Goal: Task Accomplishment & Management: Complete application form

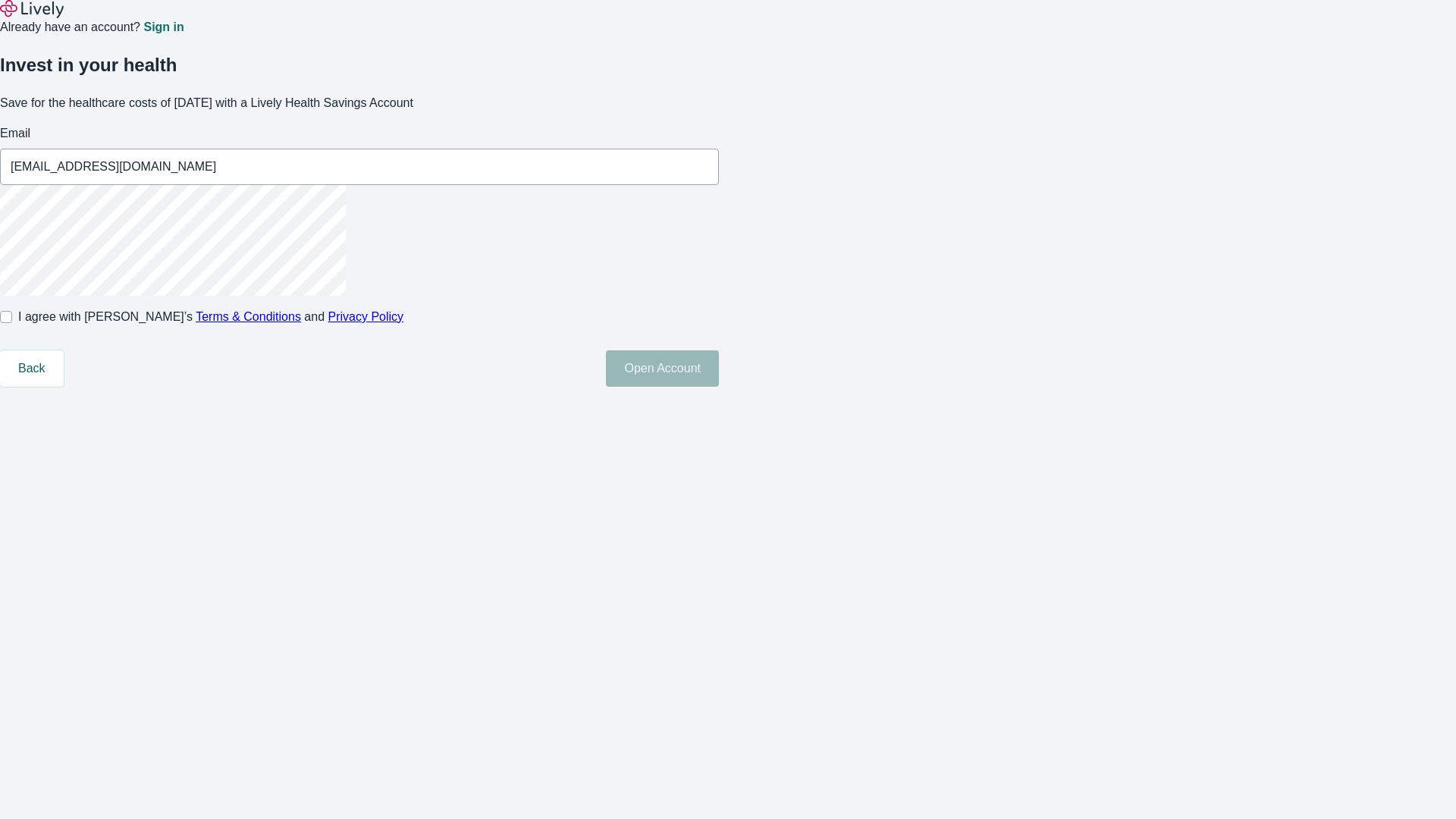
click at [13, 323] on input "I agree with Lively’s Terms & Conditions and Privacy Policy" at bounding box center [6, 318] width 13 height 13
checkbox input "true"
click at [719, 387] on button "Open Account" at bounding box center [662, 368] width 113 height 37
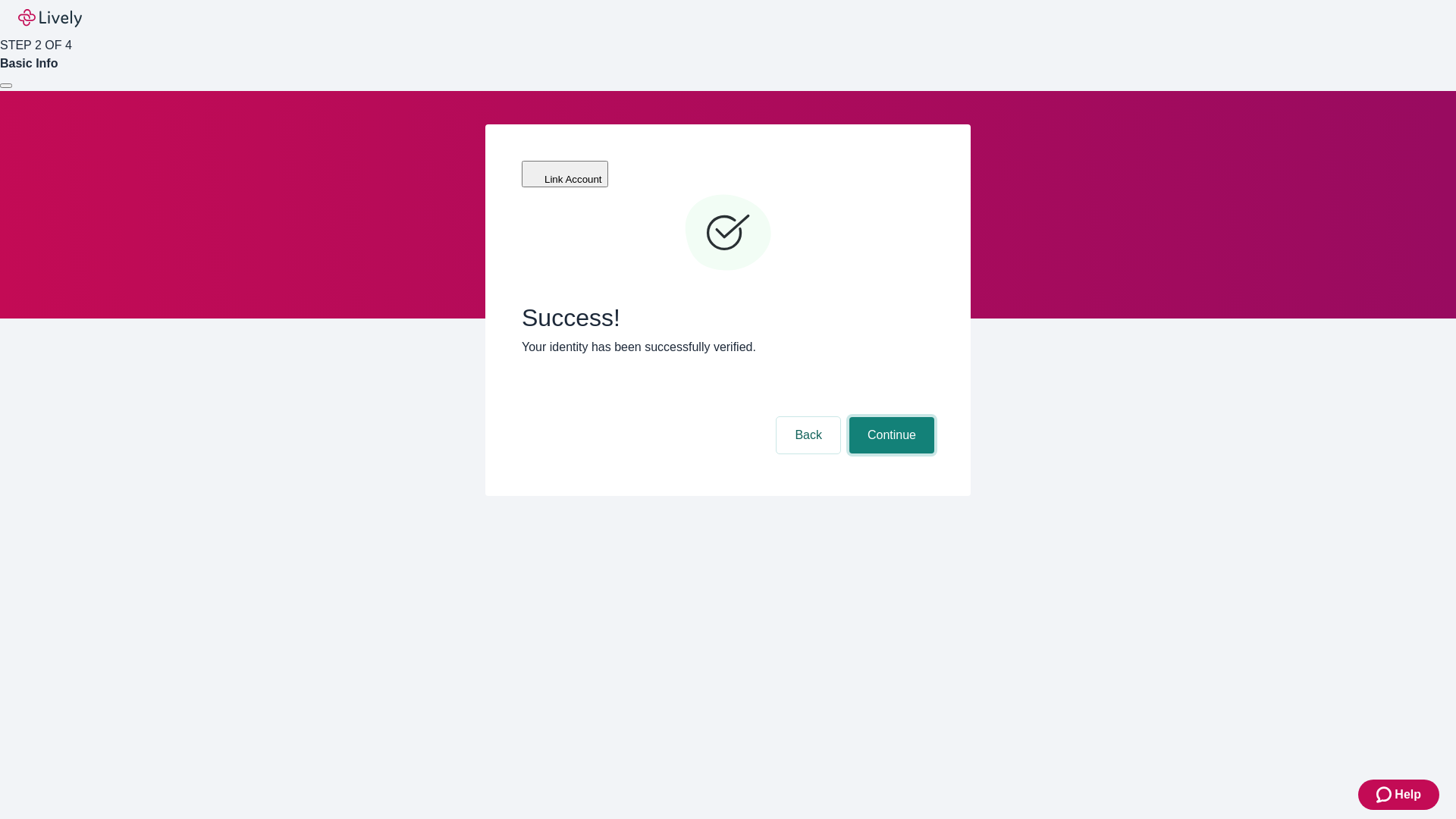
click at [890, 417] on button "Continue" at bounding box center [891, 435] width 85 height 37
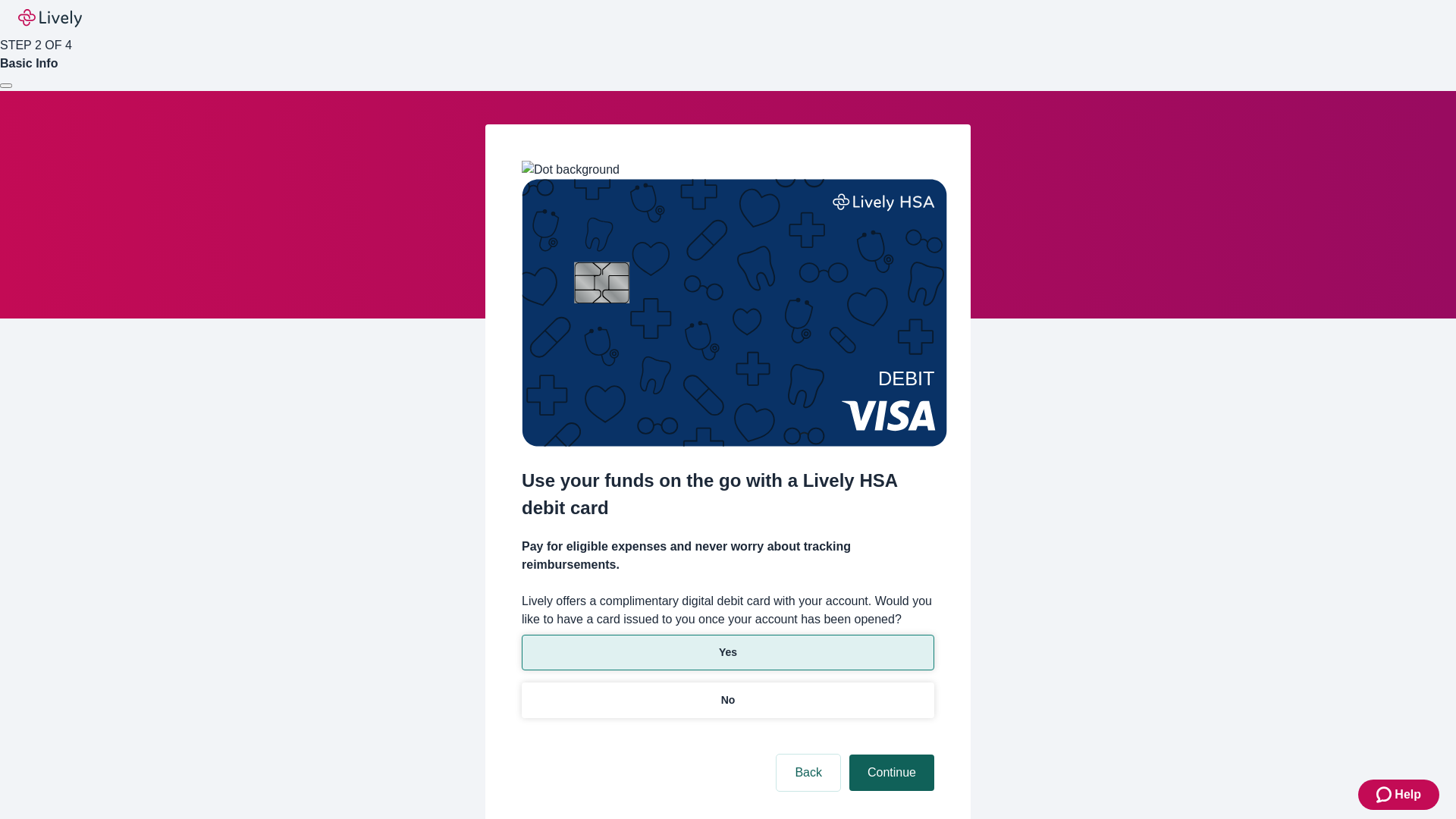
click at [727, 645] on p "Yes" at bounding box center [727, 652] width 18 height 16
click at [890, 755] on button "Continue" at bounding box center [891, 773] width 85 height 37
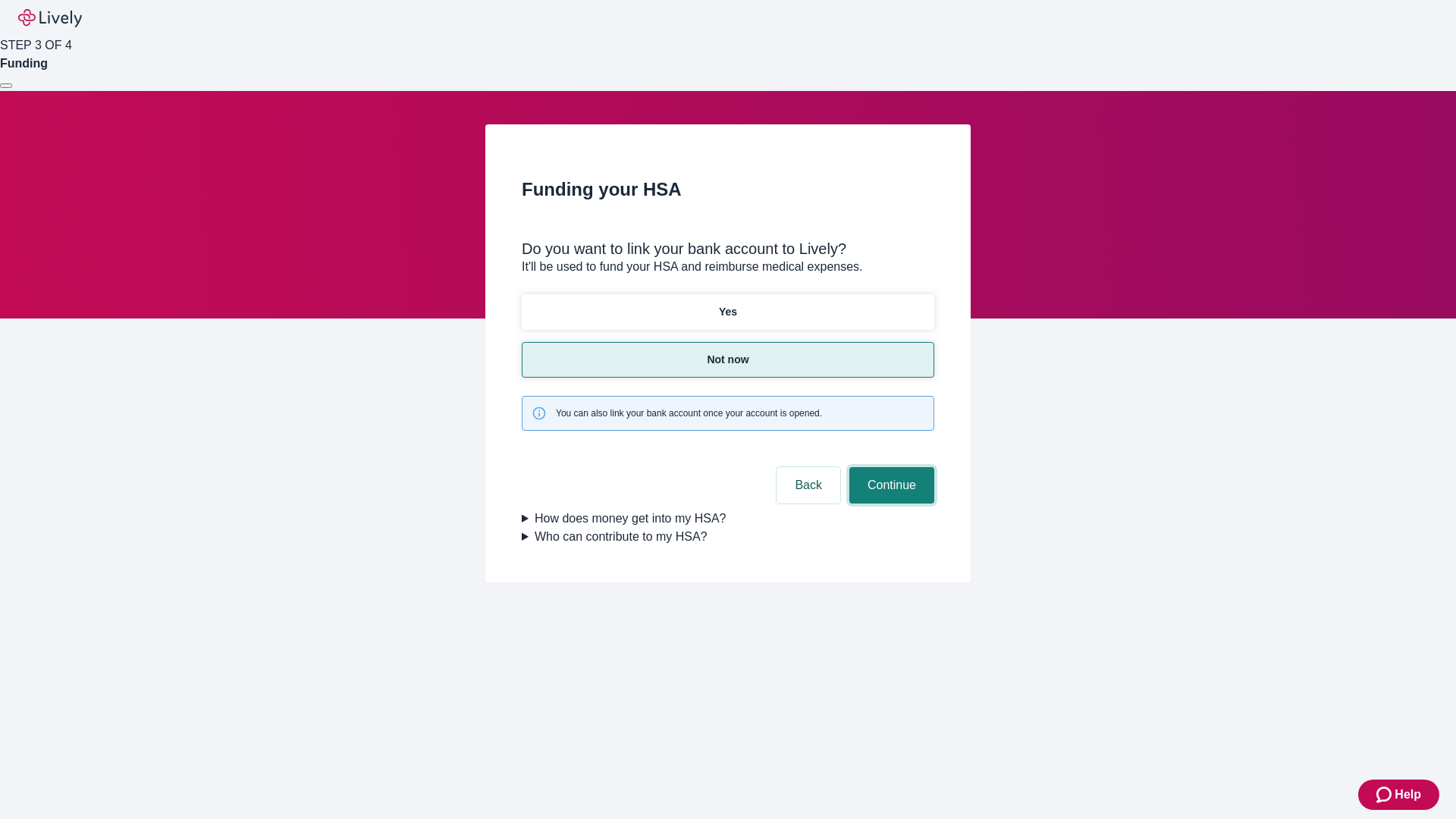
click at [890, 467] on button "Continue" at bounding box center [891, 485] width 85 height 37
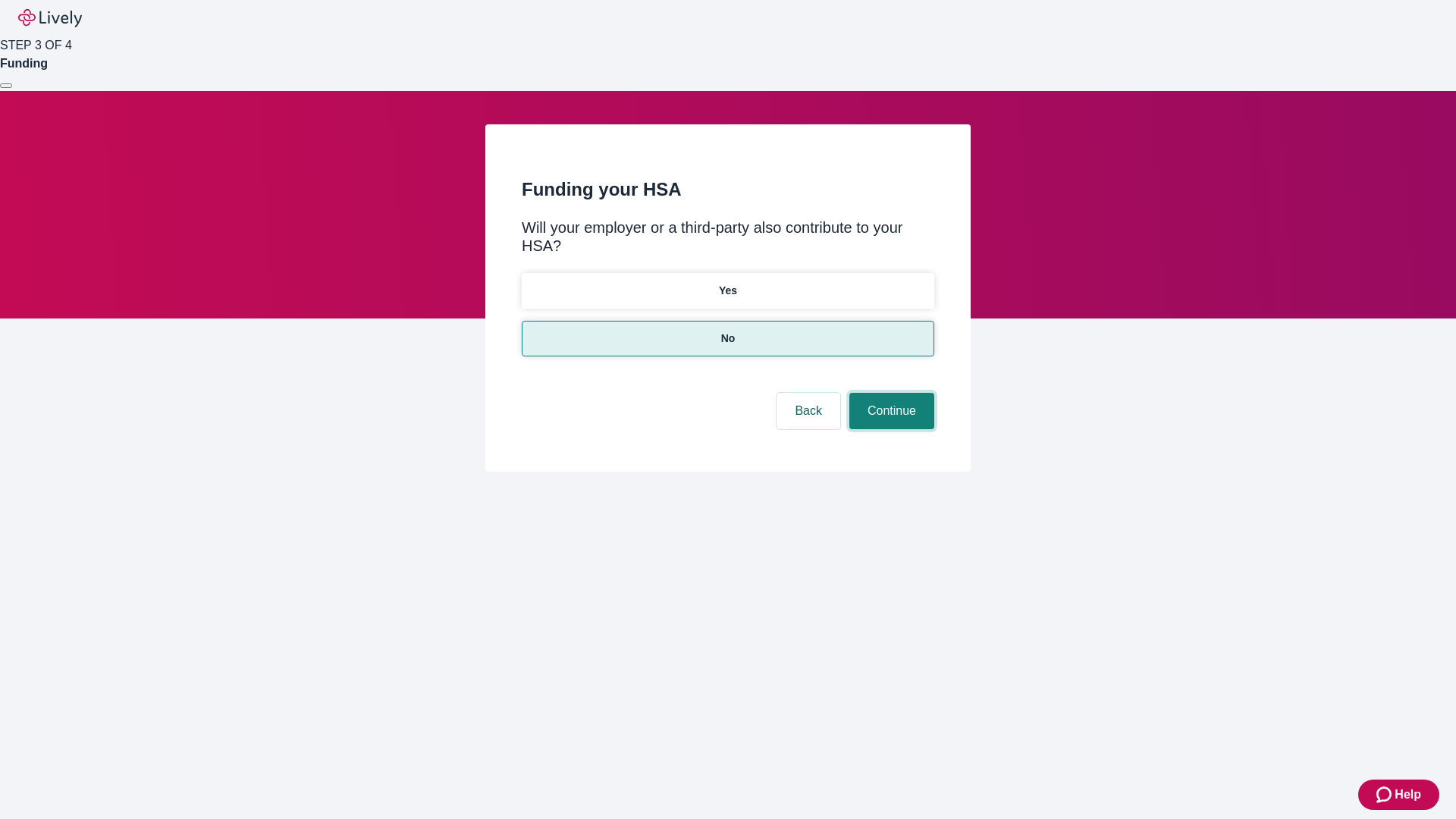
click at [890, 393] on button "Continue" at bounding box center [891, 411] width 85 height 37
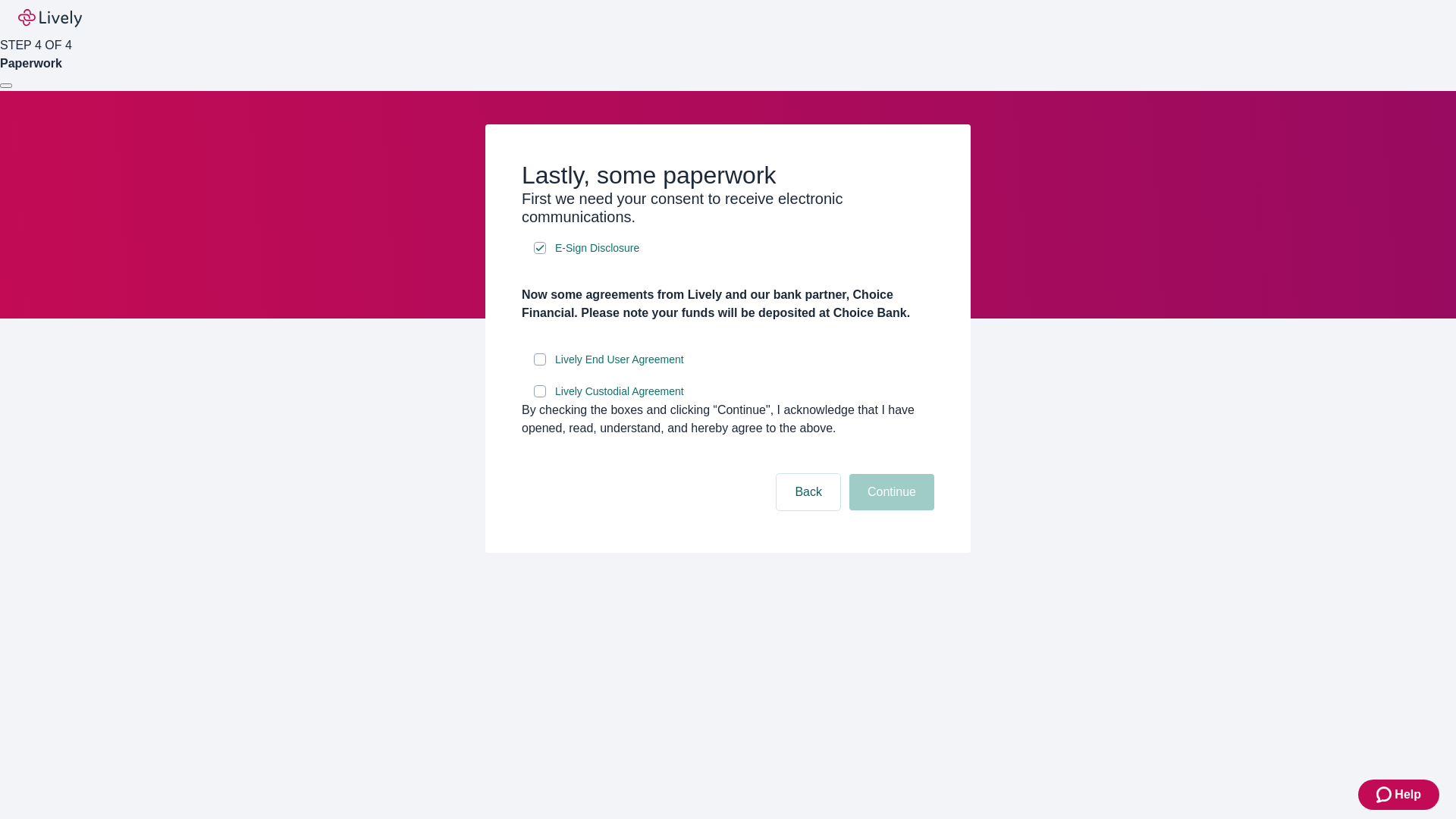
click at [540, 365] on input "Lively End User Agreement" at bounding box center [540, 360] width 13 height 13
checkbox input "true"
click at [540, 397] on input "Lively Custodial Agreement" at bounding box center [540, 392] width 13 height 13
checkbox input "true"
click at [890, 511] on button "Continue" at bounding box center [891, 492] width 85 height 37
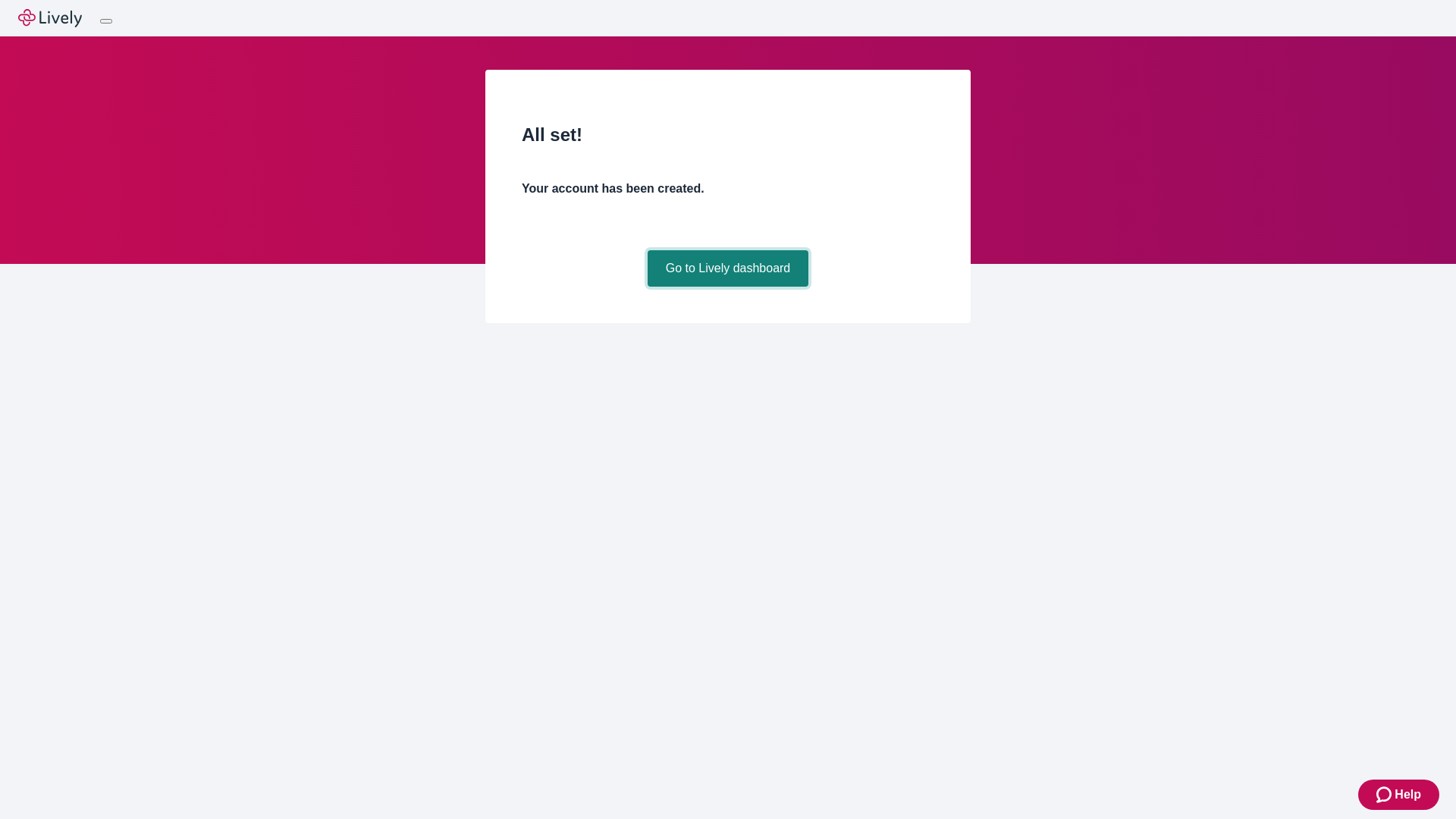
click at [727, 287] on link "Go to Lively dashboard" at bounding box center [728, 268] width 162 height 37
